Goal: Task Accomplishment & Management: Manage account settings

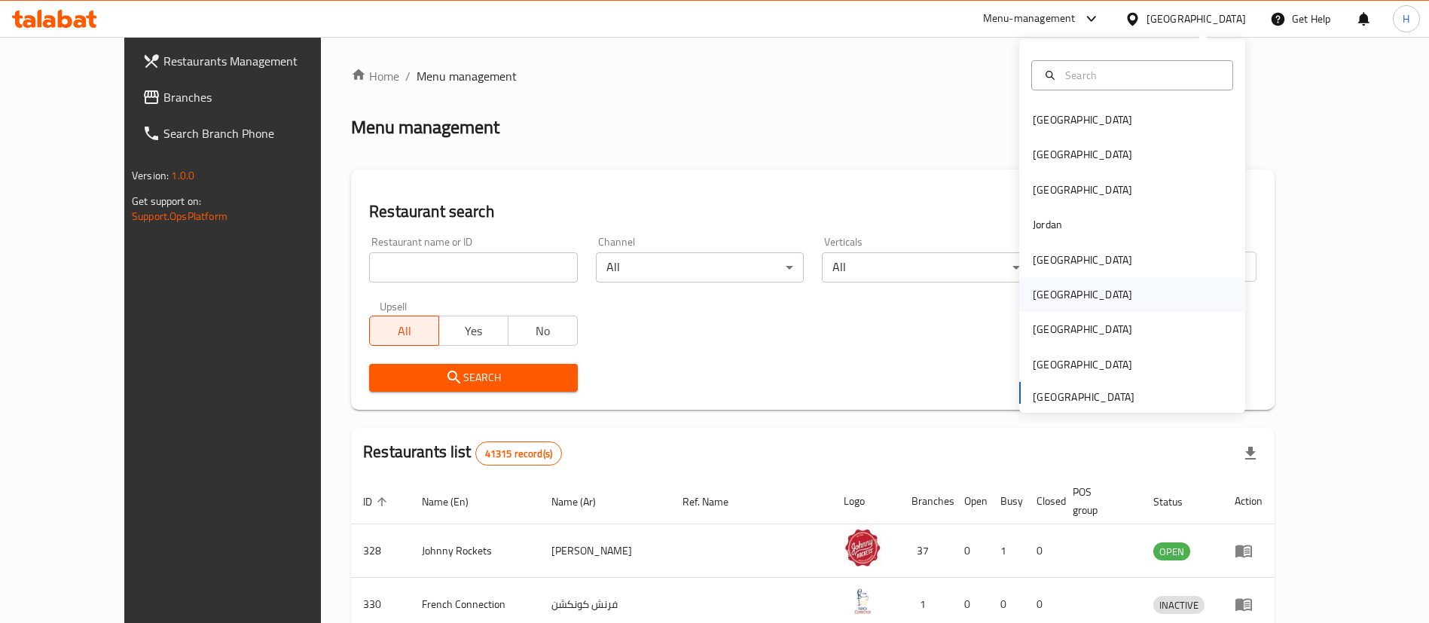
click at [1033, 297] on div "[GEOGRAPHIC_DATA]" at bounding box center [1082, 294] width 99 height 17
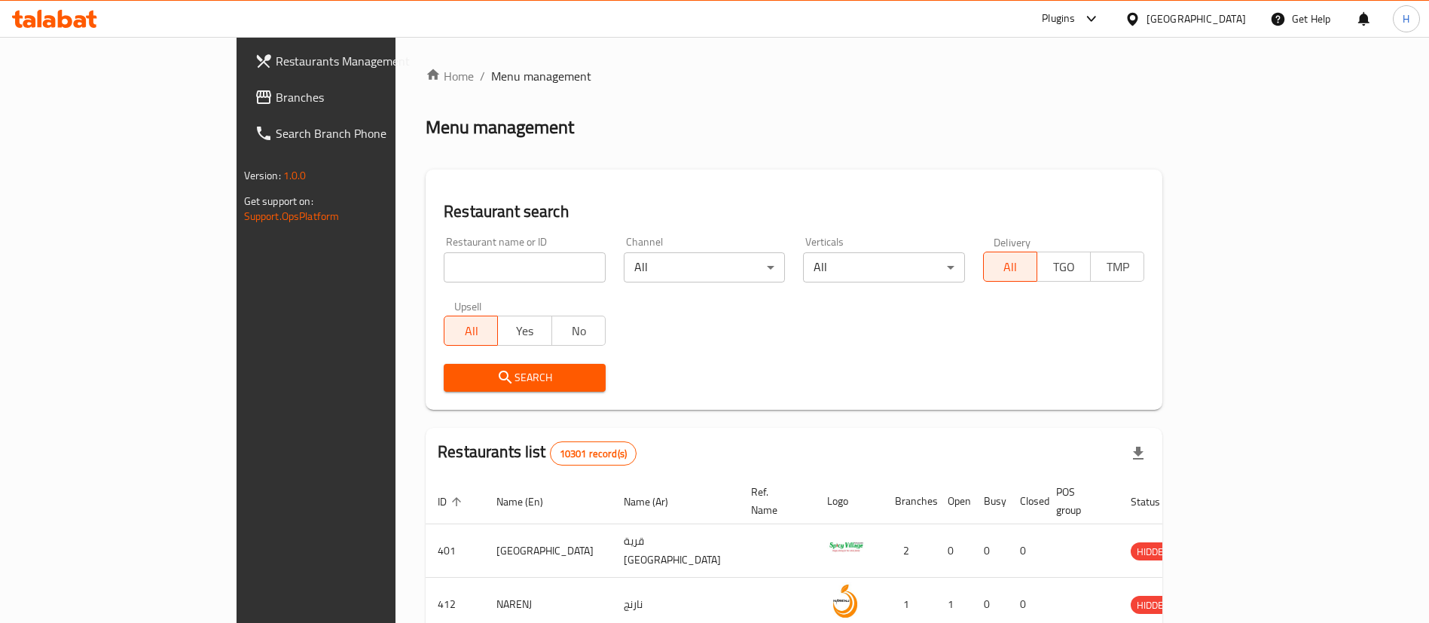
click at [479, 94] on div "Home / Menu management Menu management Restaurant search Restaurant name or ID …" at bounding box center [794, 549] width 737 height 965
click at [276, 94] on span "Branches" at bounding box center [370, 97] width 188 height 18
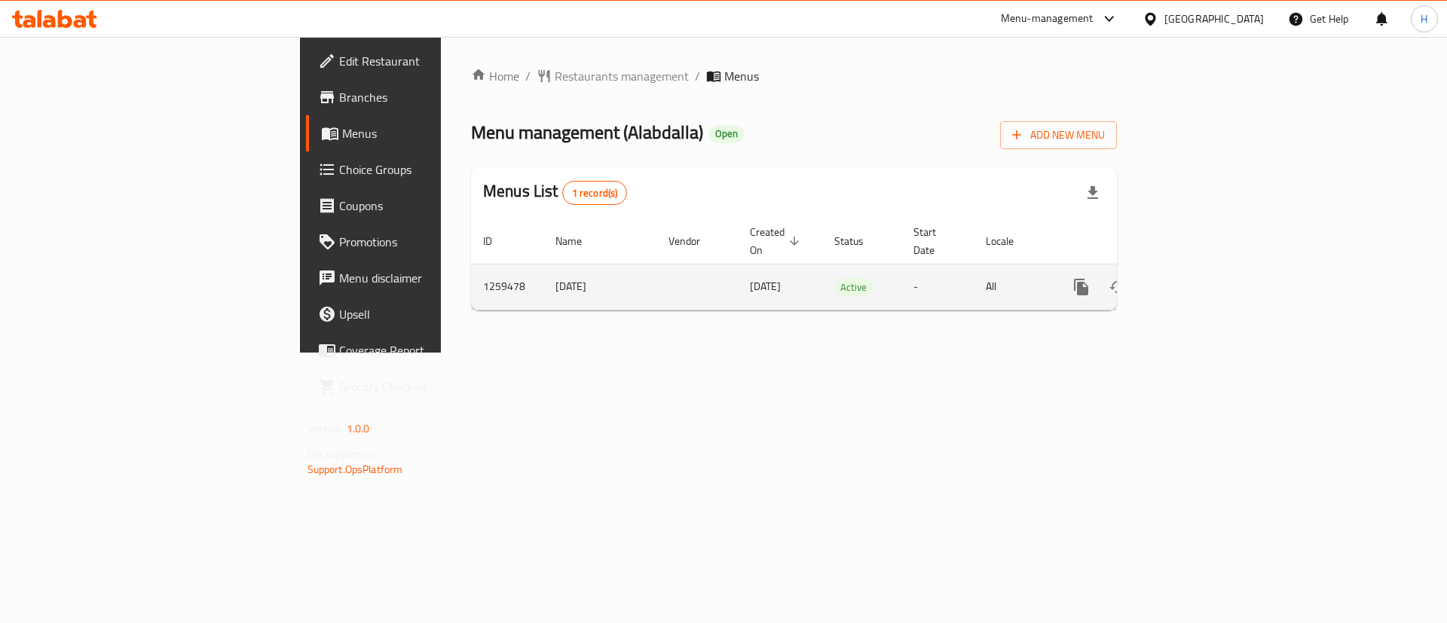
click at [1199, 278] on icon "enhanced table" at bounding box center [1190, 287] width 18 height 18
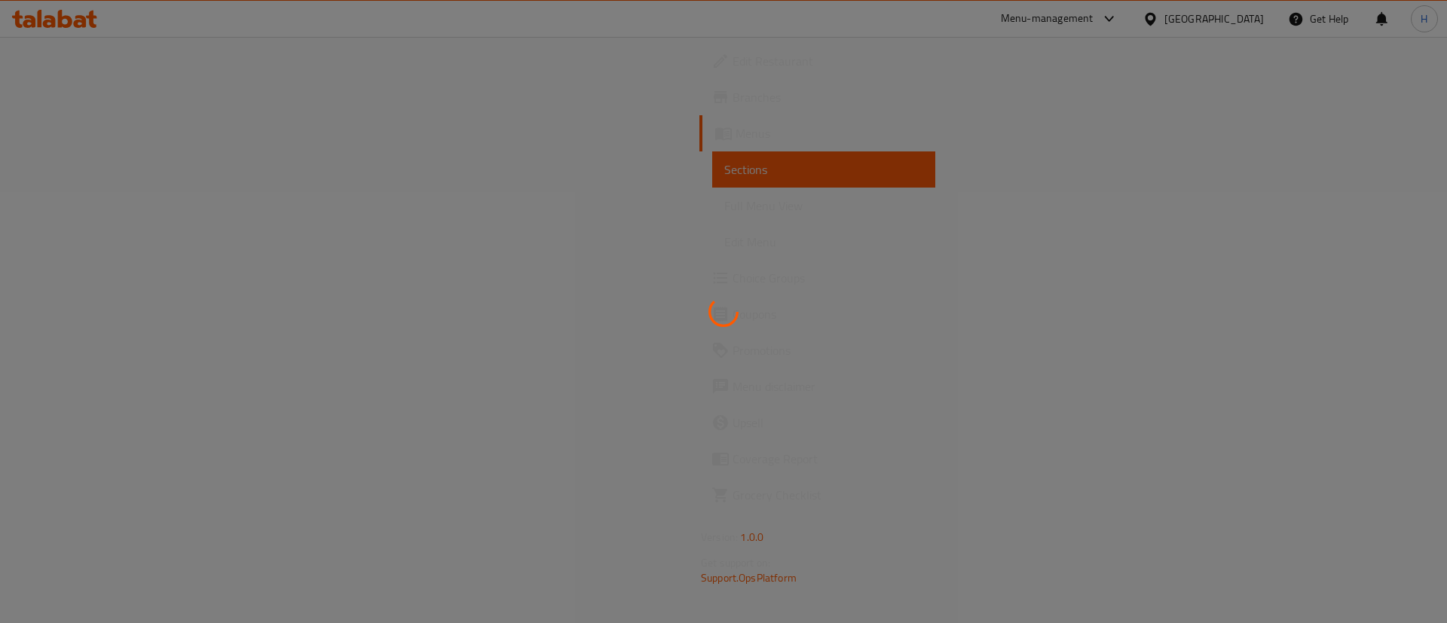
click at [592, 191] on div at bounding box center [723, 311] width 1447 height 623
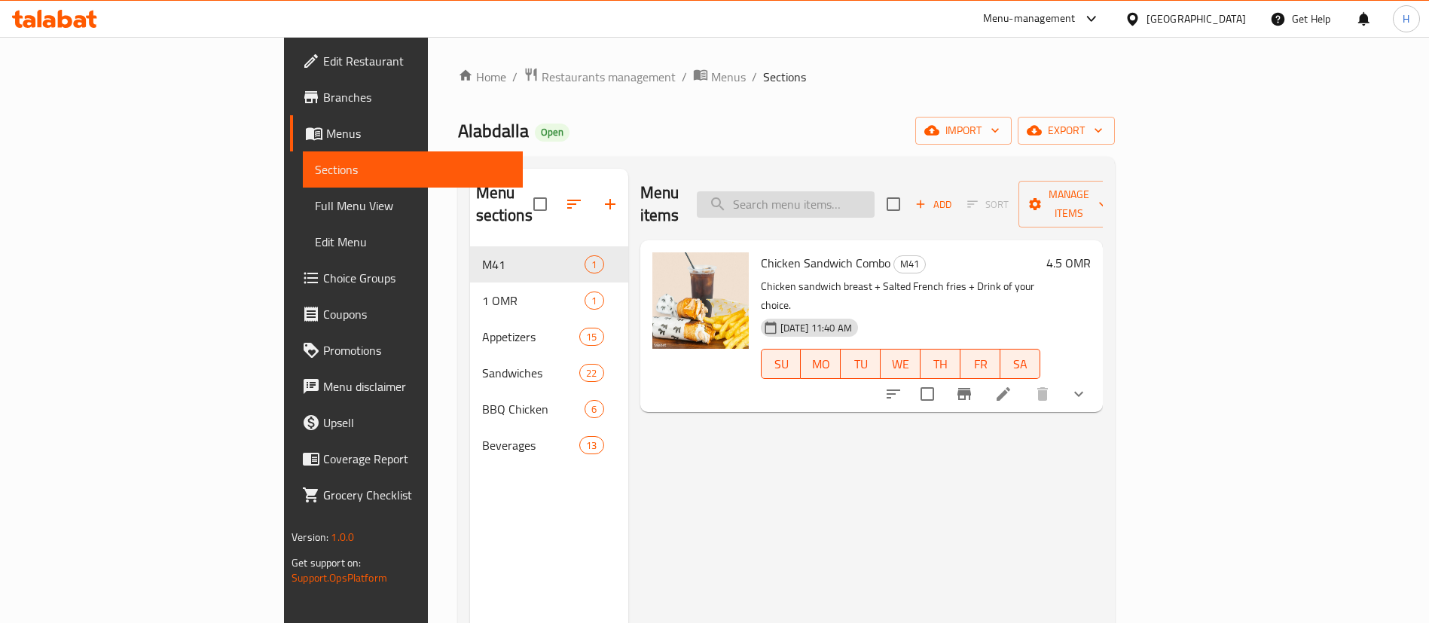
click at [875, 191] on input "search" at bounding box center [786, 204] width 178 height 26
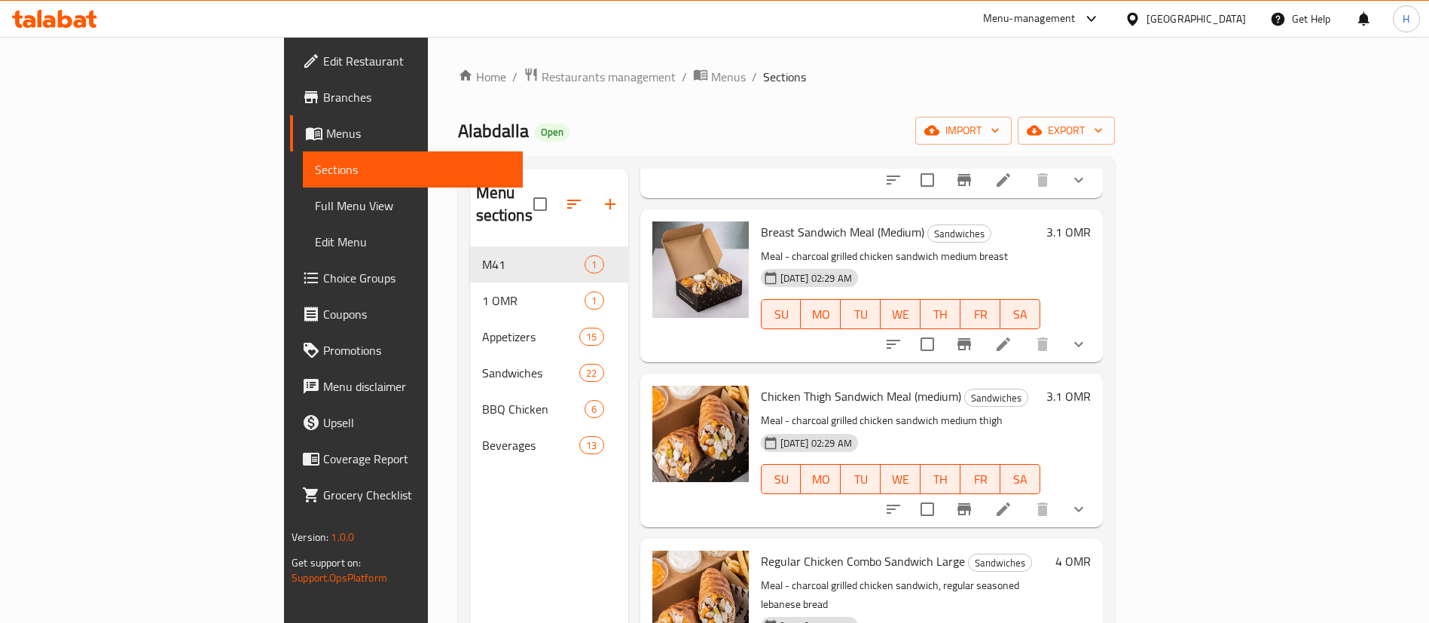
scroll to position [1883, 0]
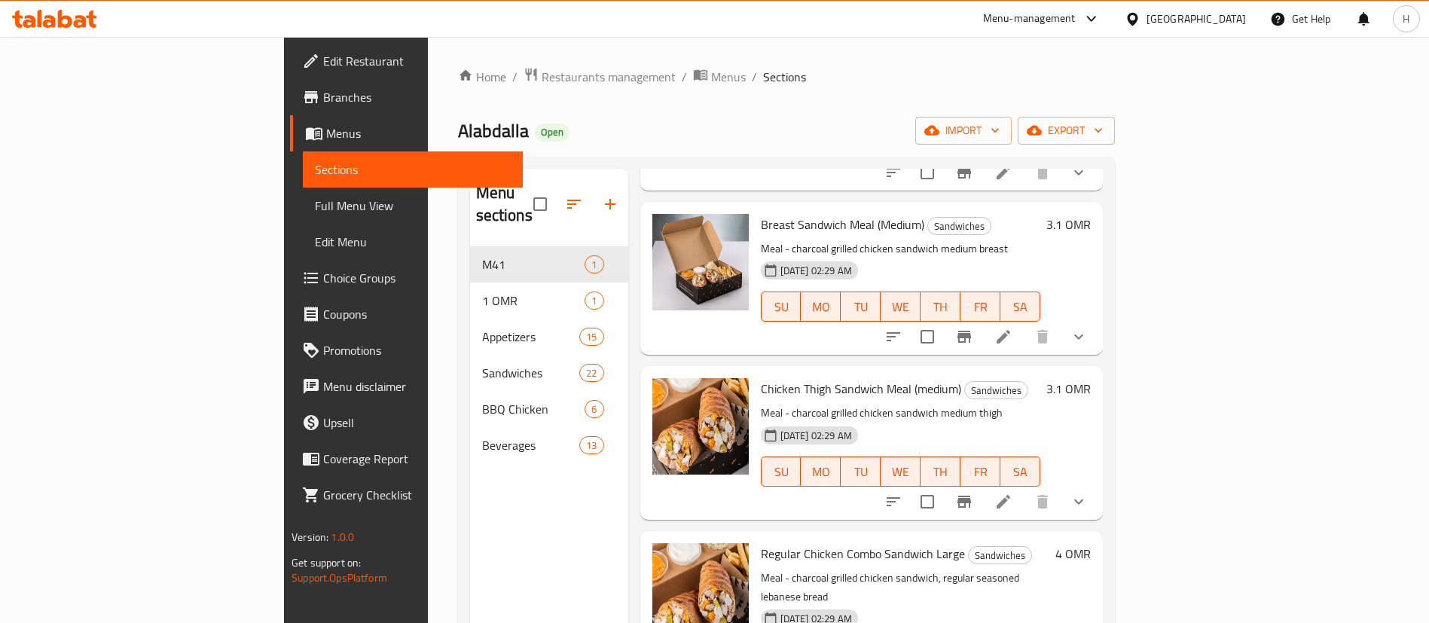
drag, startPoint x: 1430, startPoint y: 339, endPoint x: 1427, endPoint y: 437, distance: 98.0
click at [1145, 437] on div "Home / Restaurants management / Menus / Sections Alabdalla Open import export M…" at bounding box center [786, 435] width 717 height 797
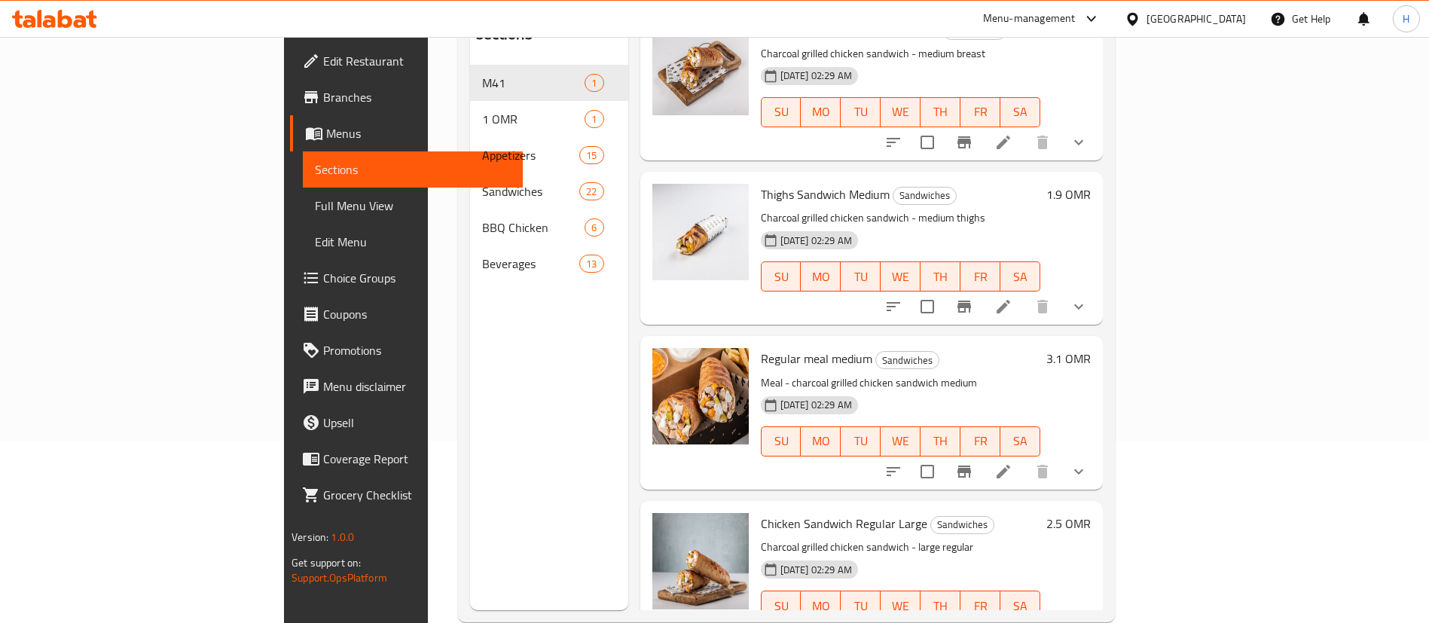
scroll to position [0, 0]
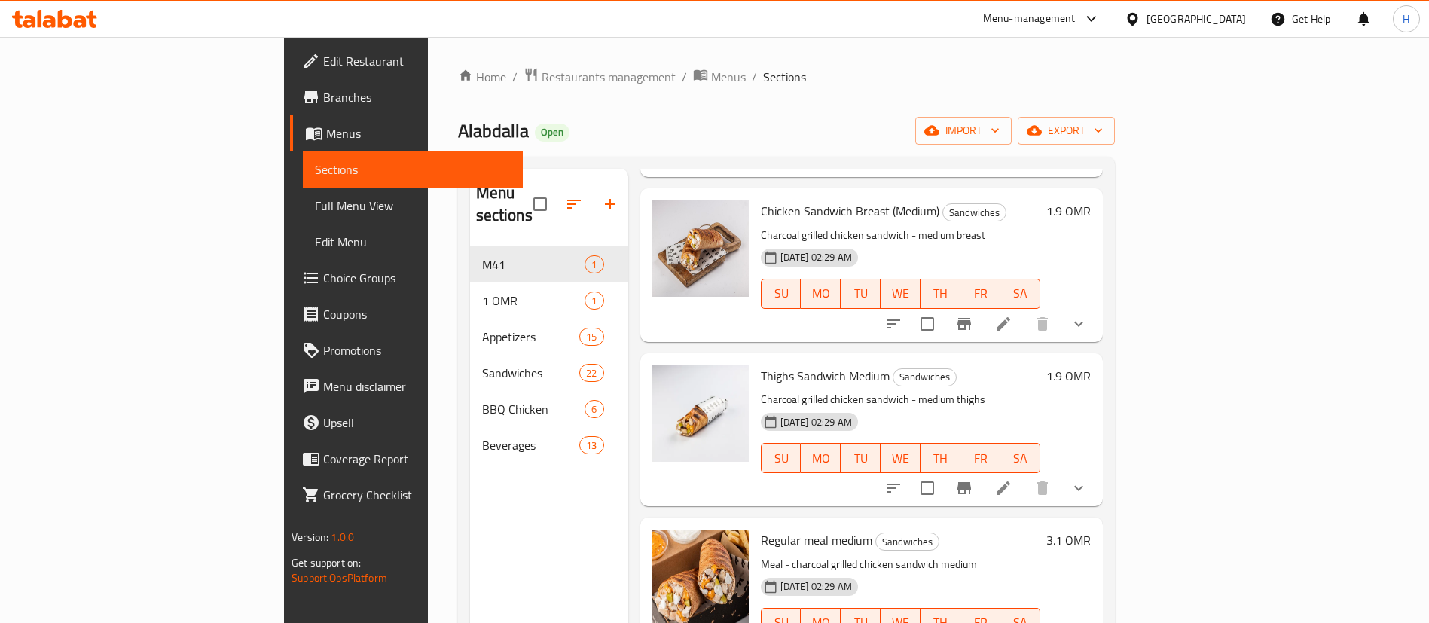
click at [1091, 200] on div "1.9 OMR" at bounding box center [1066, 264] width 50 height 129
click at [1103, 190] on div "Chicken Sandwich Breast (Medium) Sandwiches Charcoal grilled chicken sandwich -…" at bounding box center [872, 264] width 463 height 153
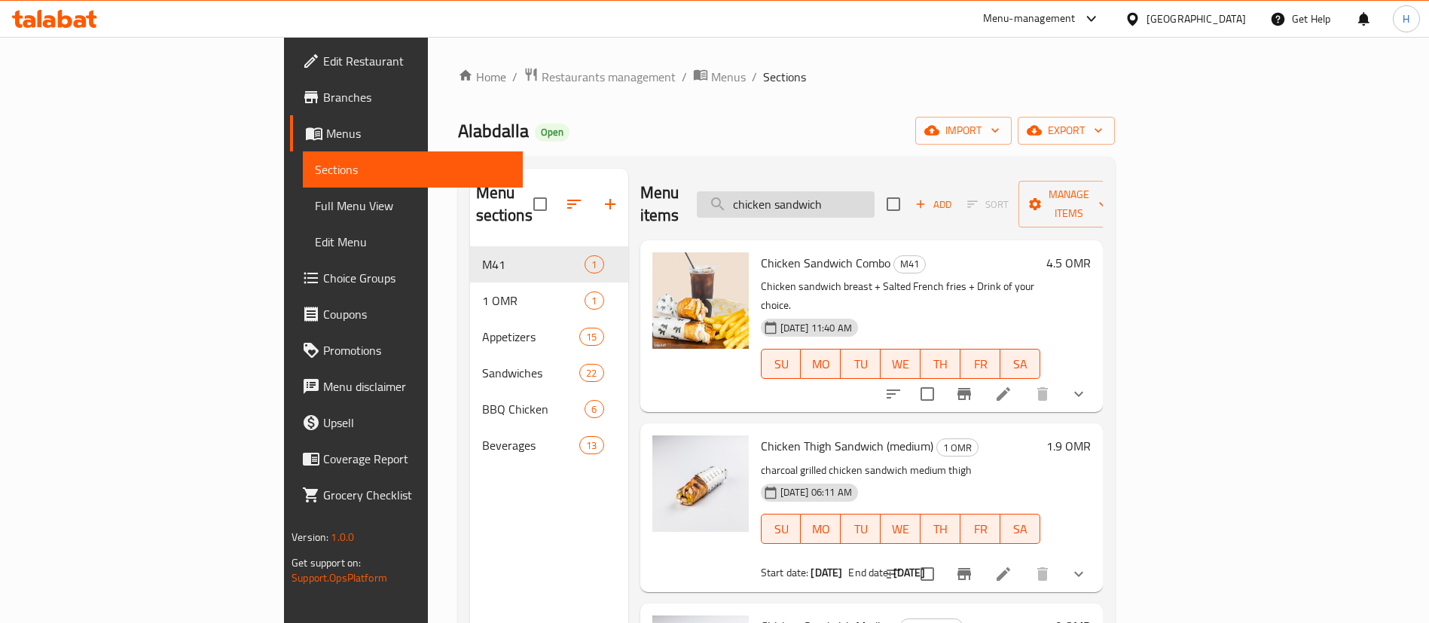
click at [860, 198] on input "chicken sandwich" at bounding box center [786, 204] width 178 height 26
click at [875, 197] on input "chicken sandwich" at bounding box center [786, 204] width 178 height 26
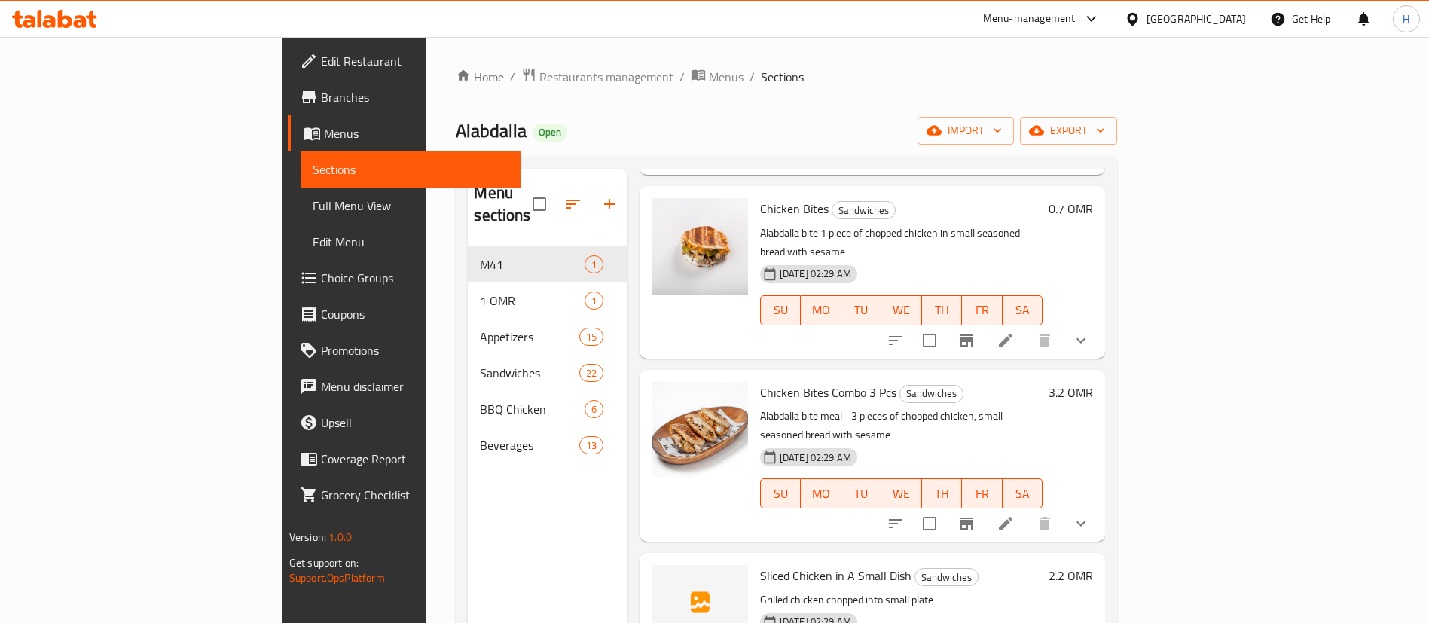
scroll to position [211, 0]
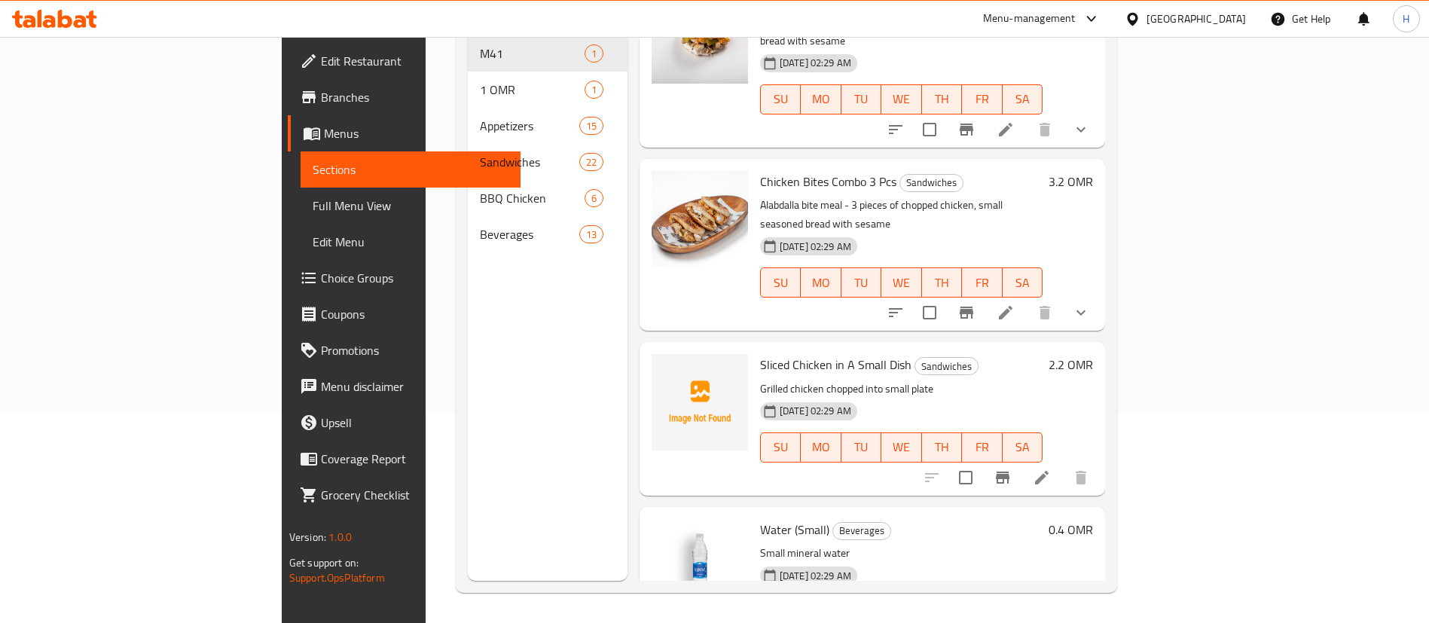
type input "small"
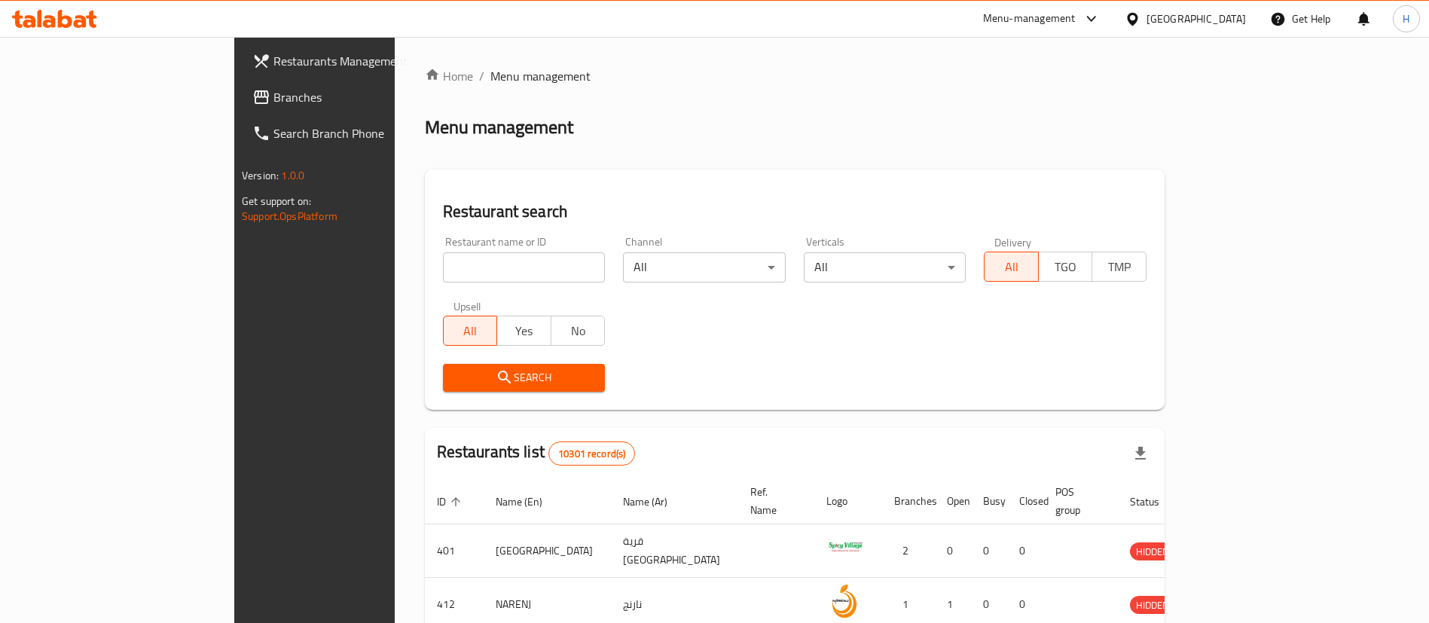
click at [1226, 26] on div "[GEOGRAPHIC_DATA]" at bounding box center [1196, 19] width 99 height 17
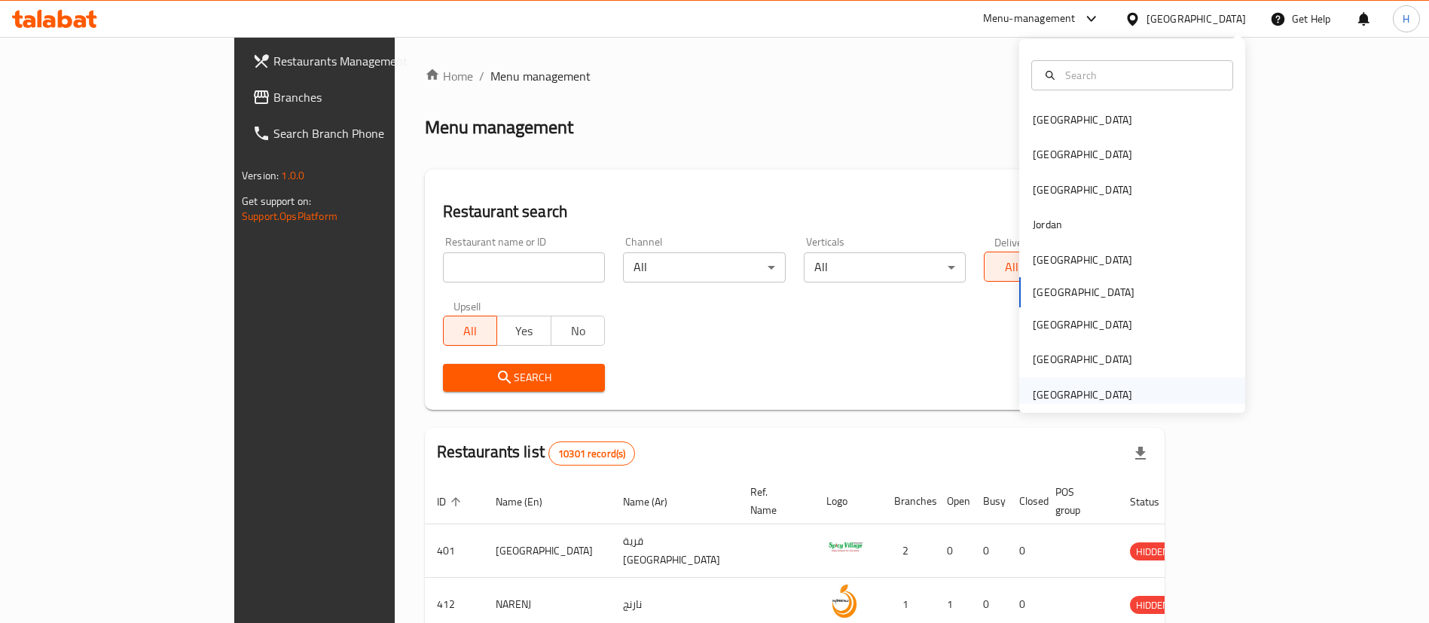
click at [1089, 402] on div "[GEOGRAPHIC_DATA]" at bounding box center [1082, 395] width 99 height 17
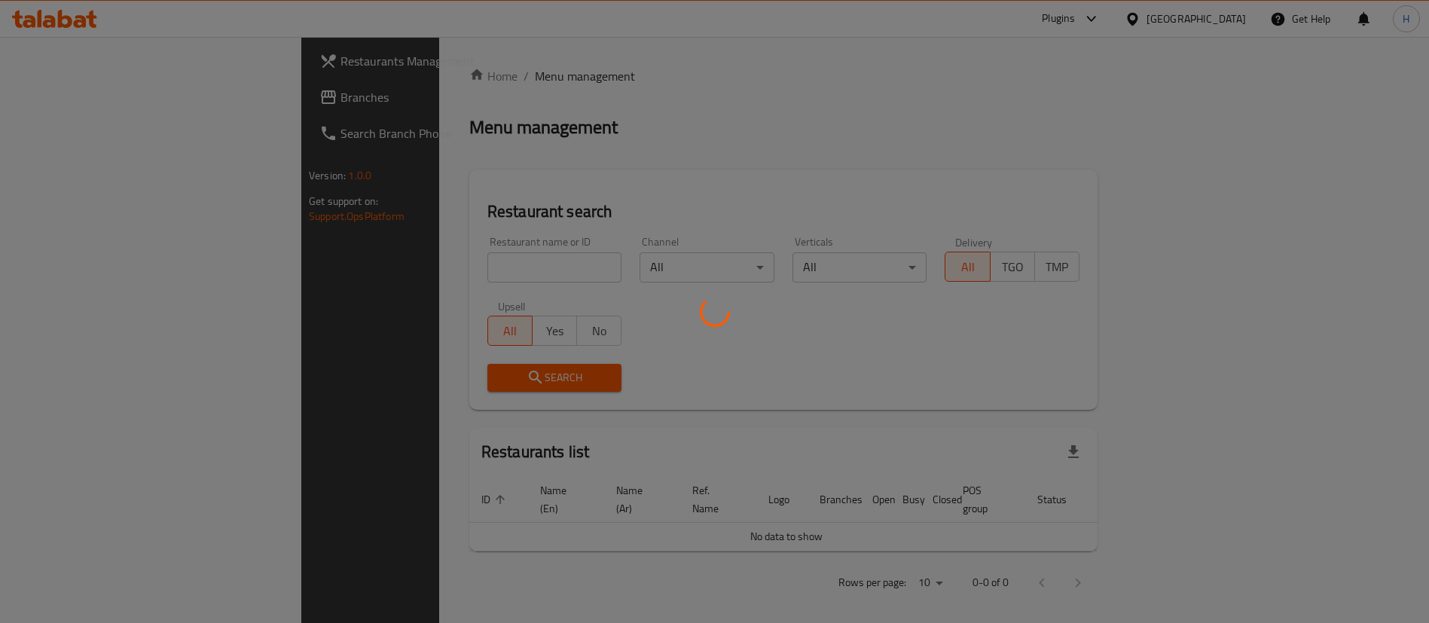
click at [79, 100] on div at bounding box center [714, 311] width 1429 height 623
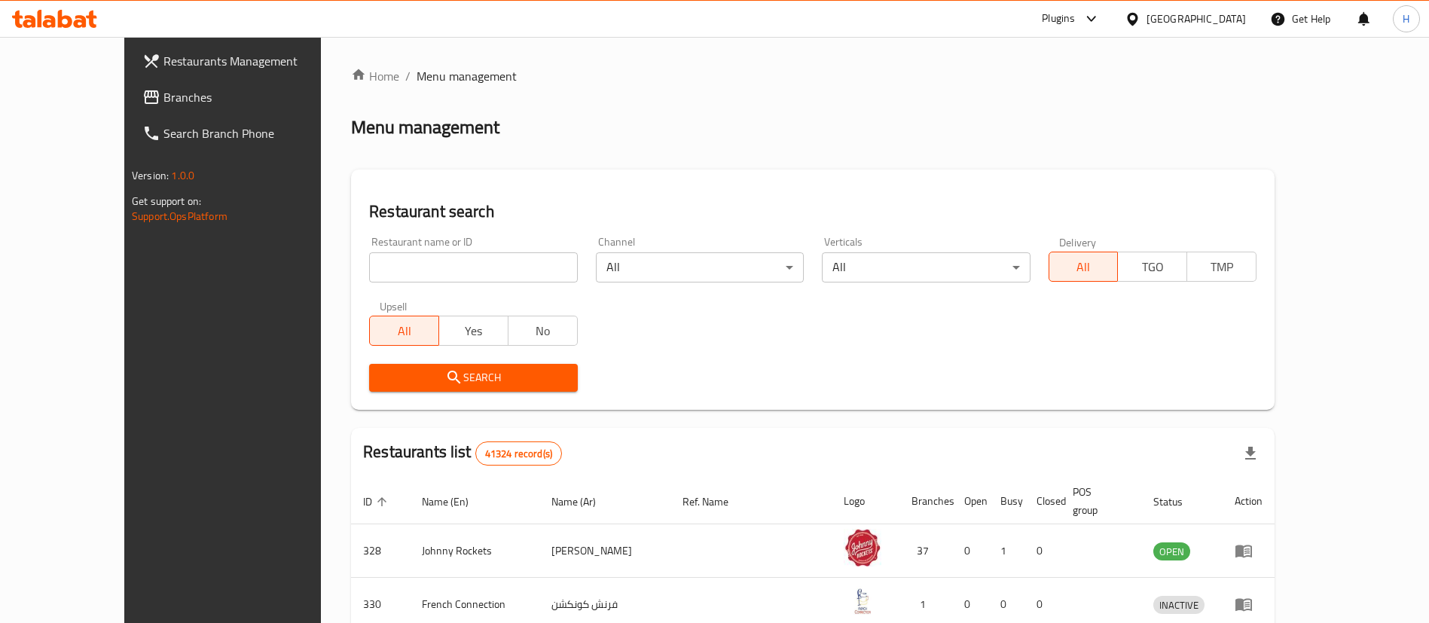
click at [164, 100] on span "Branches" at bounding box center [258, 97] width 188 height 18
